Goal: Find contact information: Find contact information

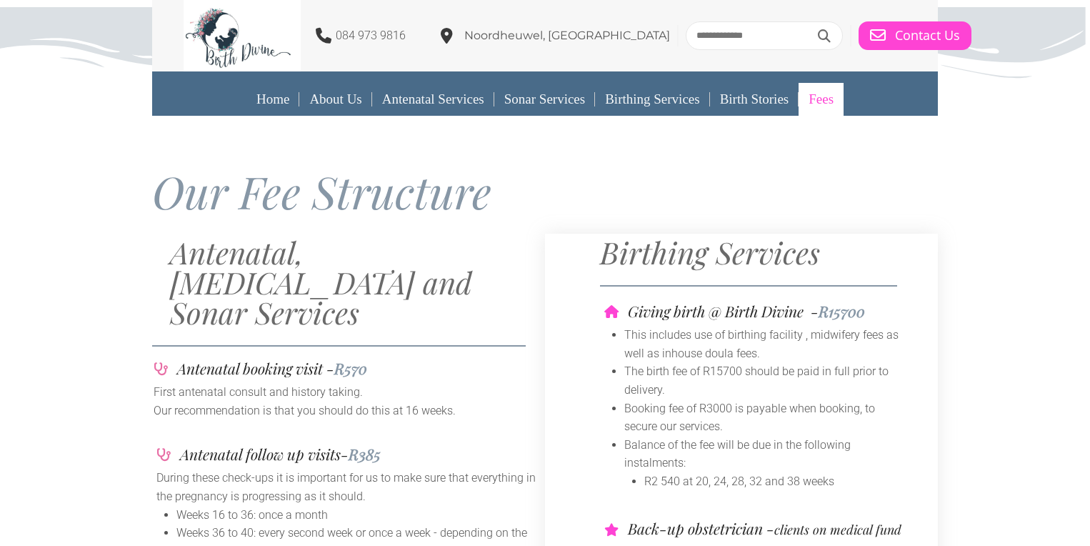
drag, startPoint x: 1093, startPoint y: 39, endPoint x: 1127, endPoint y: -51, distance: 97.0
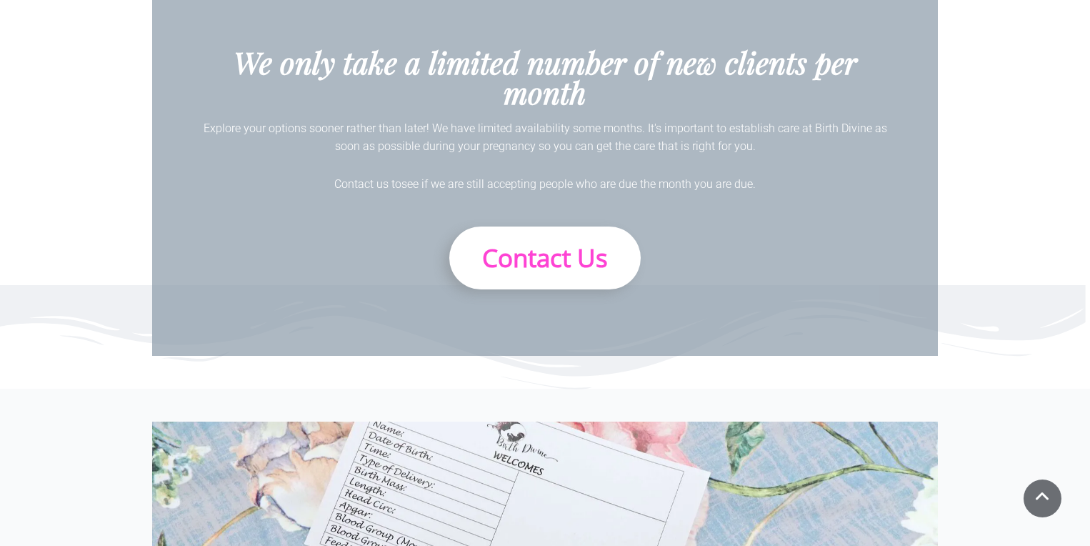
scroll to position [2145, 0]
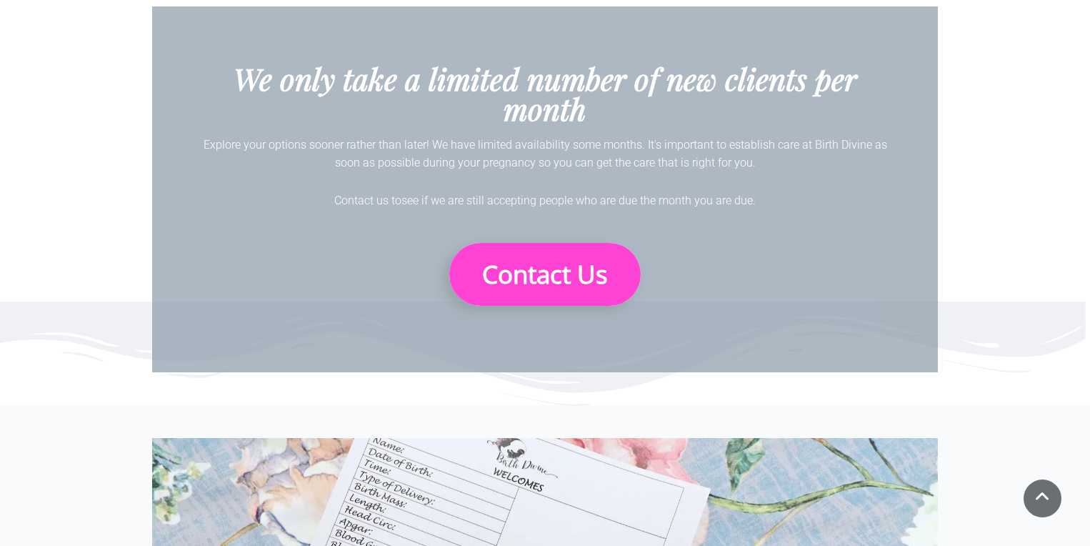
click at [515, 263] on span "Contact Us" at bounding box center [545, 274] width 126 height 34
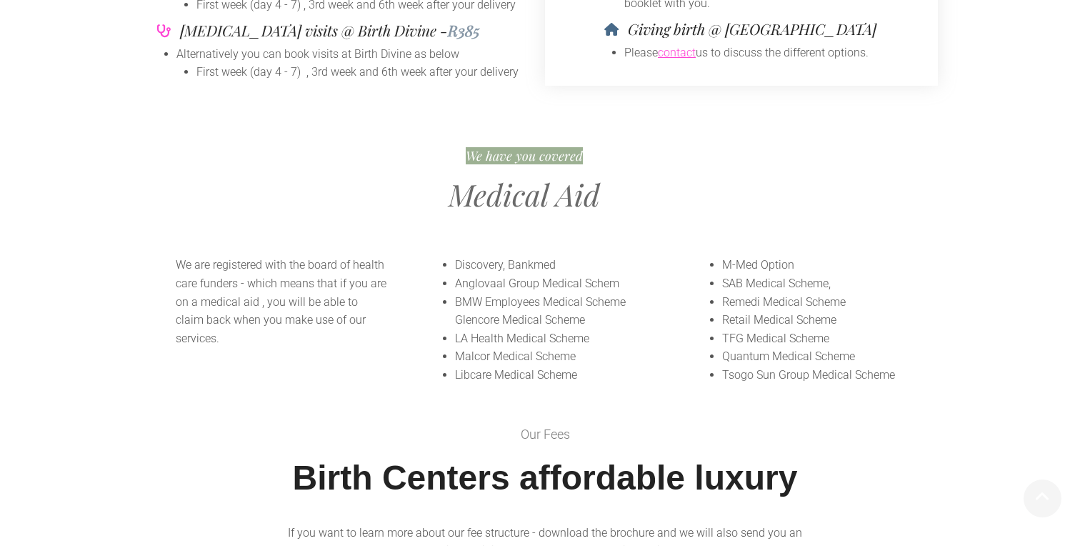
scroll to position [959, 0]
